Goal: Information Seeking & Learning: Learn about a topic

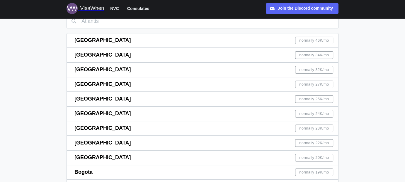
scroll to position [59, 0]
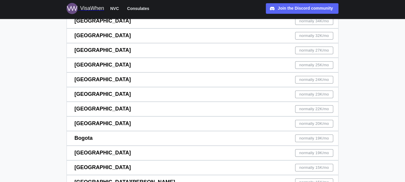
click at [90, 108] on span "[GEOGRAPHIC_DATA]" at bounding box center [102, 109] width 56 height 6
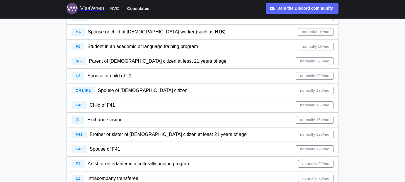
scroll to position [117, 0]
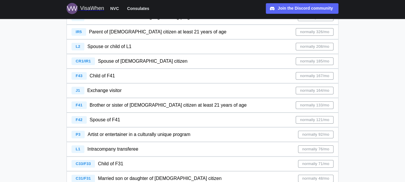
click at [80, 107] on span "F41" at bounding box center [79, 105] width 7 height 4
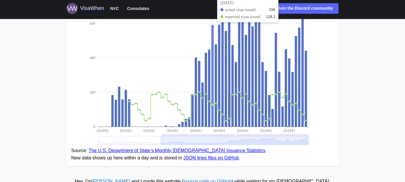
scroll to position [147, 0]
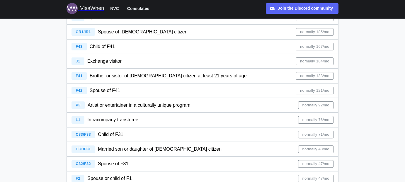
scroll to position [176, 0]
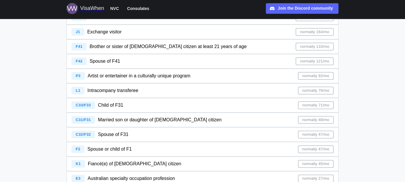
click at [108, 121] on span "Married son or daughter of [DEMOGRAPHIC_DATA] citizen" at bounding box center [160, 119] width 124 height 5
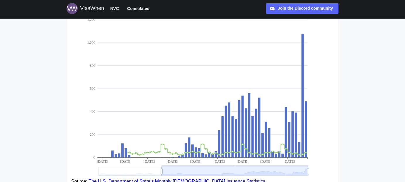
scroll to position [117, 0]
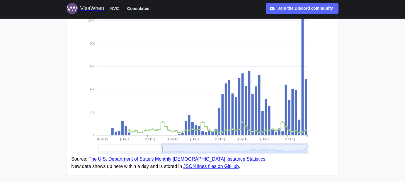
click at [212, 160] on link "The U.S. Department of State’s Monthly [DEMOGRAPHIC_DATA] Issuance Statistics" at bounding box center [177, 158] width 177 height 5
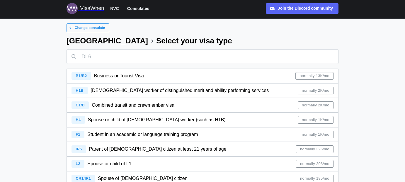
click at [71, 28] on icon at bounding box center [70, 28] width 2 height 4
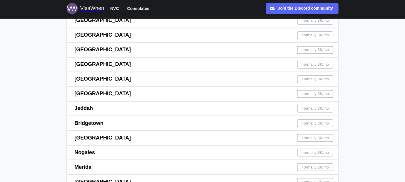
scroll to position [1055, 0]
